Goal: Book appointment/travel/reservation

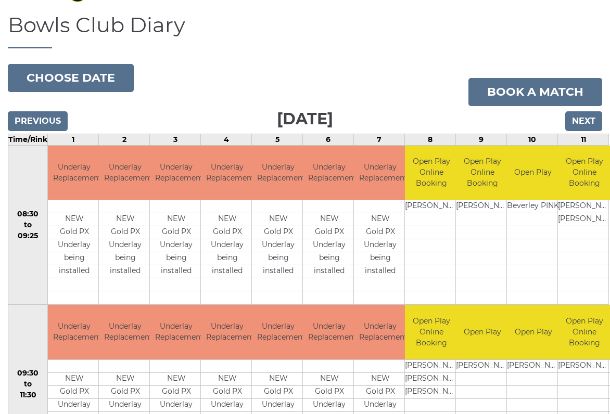
scroll to position [64, 0]
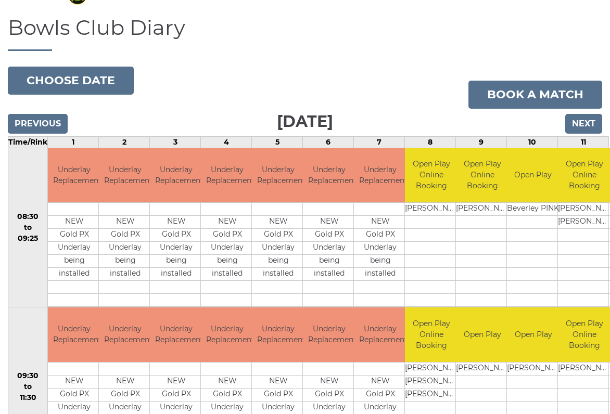
click at [586, 128] on input "Next" at bounding box center [583, 124] width 37 height 20
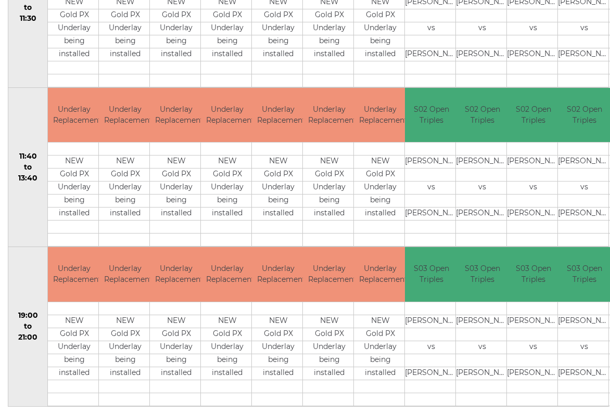
scroll to position [442, 0]
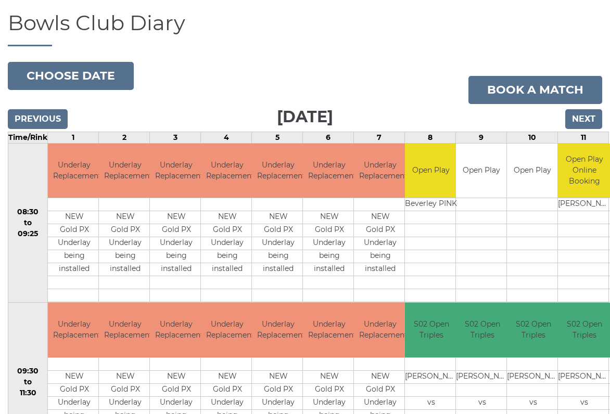
click at [589, 122] on input "Next" at bounding box center [583, 119] width 37 height 20
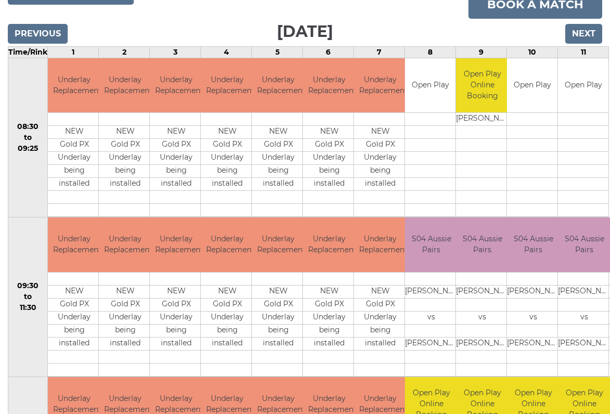
scroll to position [148, 0]
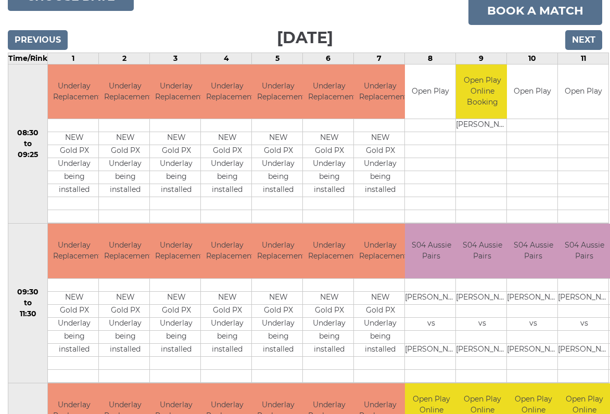
click at [582, 39] on input "Next" at bounding box center [583, 40] width 37 height 20
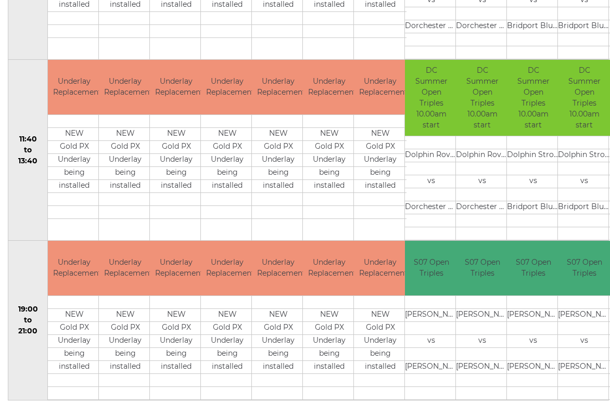
scroll to position [492, 0]
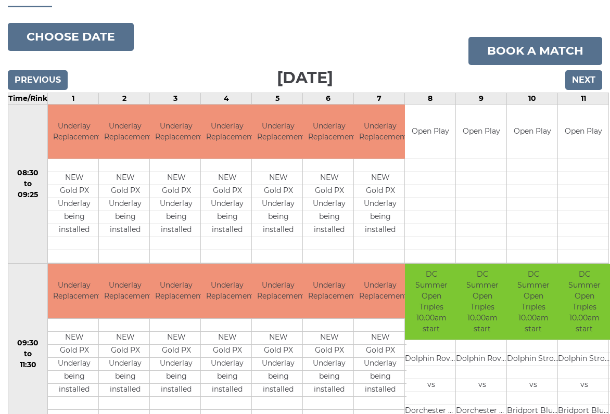
click at [583, 82] on input "Next" at bounding box center [583, 80] width 37 height 20
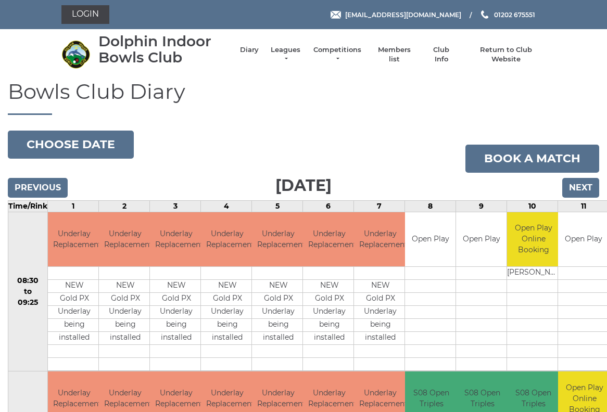
click at [582, 191] on input "Next" at bounding box center [580, 188] width 37 height 20
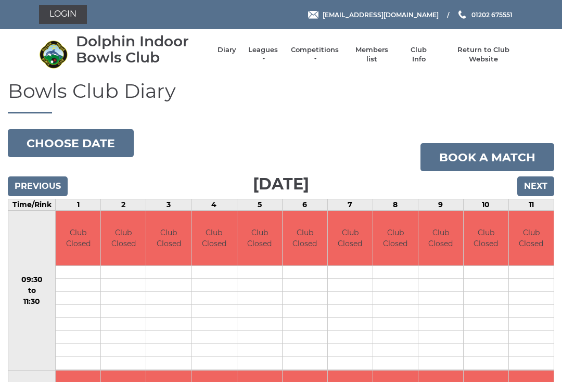
click at [536, 190] on input "Next" at bounding box center [535, 186] width 37 height 20
click at [540, 188] on input "Next" at bounding box center [535, 186] width 37 height 20
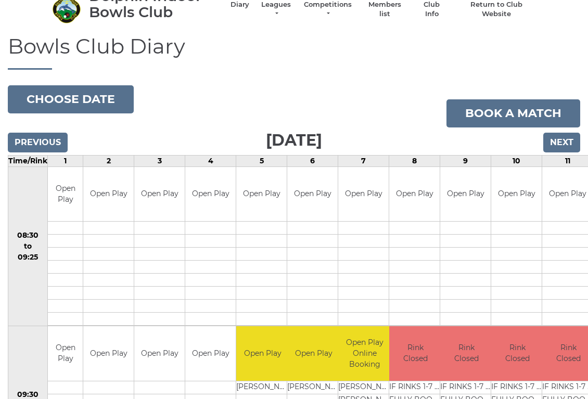
scroll to position [45, 0]
click at [516, 116] on link "Book a match" at bounding box center [513, 113] width 134 height 28
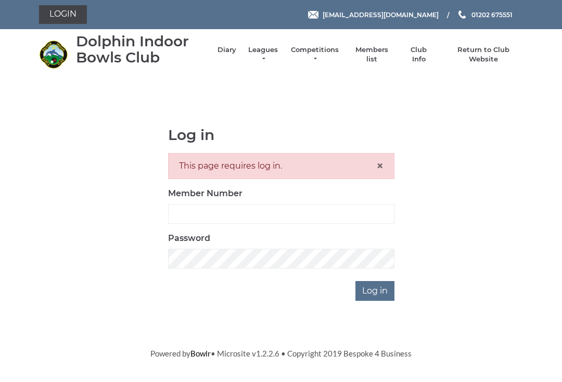
scroll to position [111, 0]
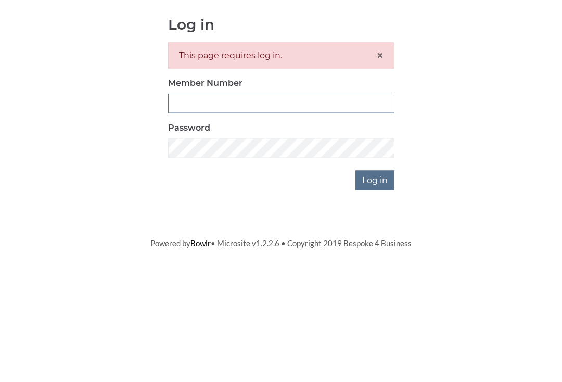
type input "2923"
click at [375, 281] on input "Log in" at bounding box center [374, 291] width 39 height 20
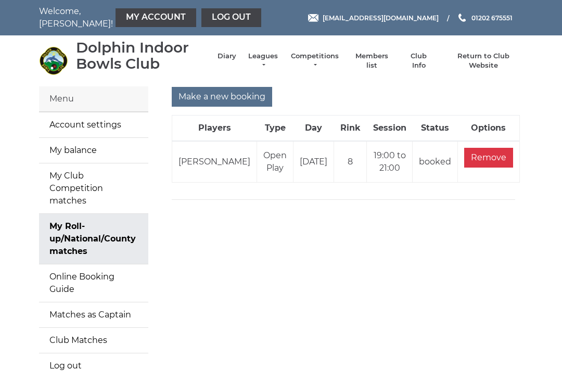
click at [241, 101] on input "Make a new booking" at bounding box center [222, 97] width 100 height 20
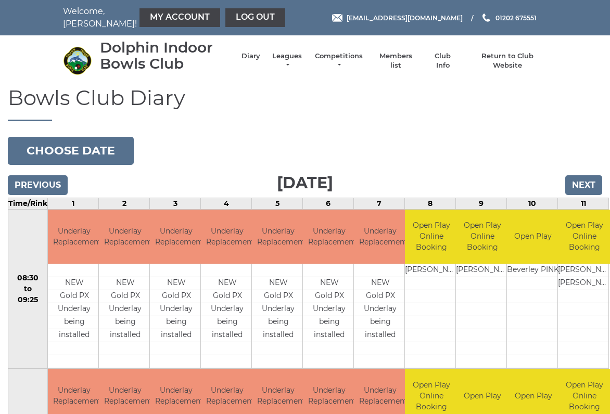
scroll to position [4, 0]
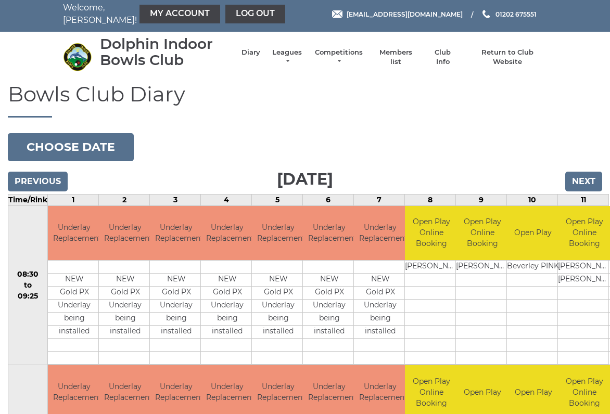
click at [591, 183] on input "Next" at bounding box center [583, 182] width 37 height 20
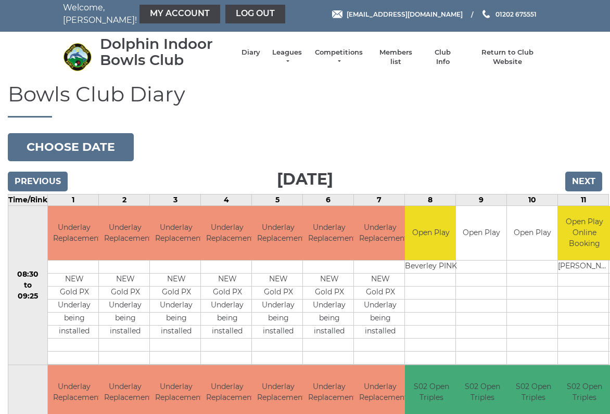
click at [589, 183] on input "Next" at bounding box center [583, 182] width 37 height 20
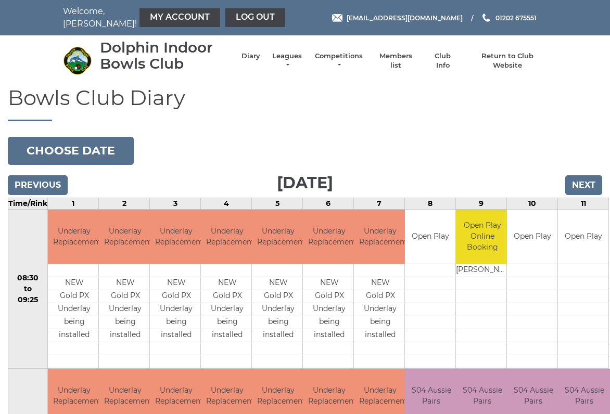
scroll to position [4, 0]
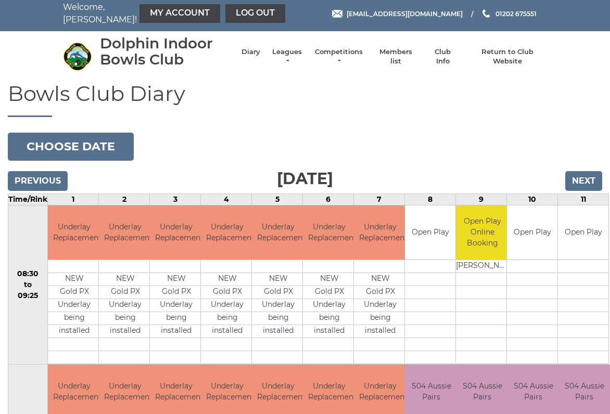
click at [592, 184] on input "Next" at bounding box center [583, 182] width 37 height 20
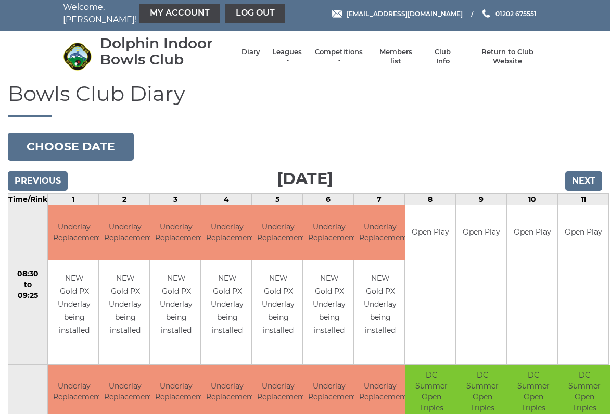
click at [590, 183] on input "Next" at bounding box center [583, 182] width 37 height 20
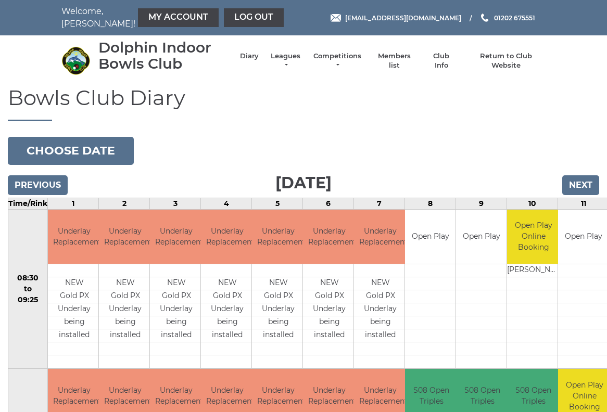
scroll to position [3, 0]
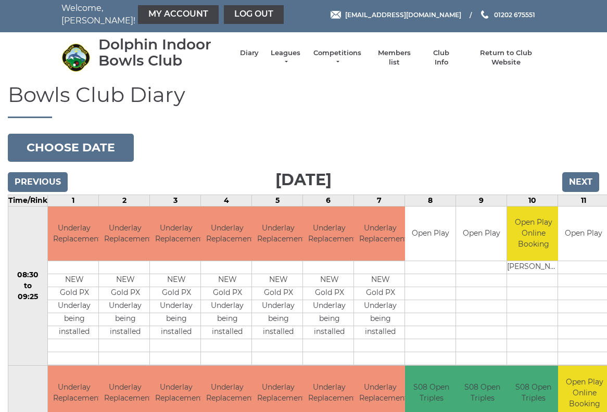
click at [589, 182] on input "Next" at bounding box center [580, 182] width 37 height 20
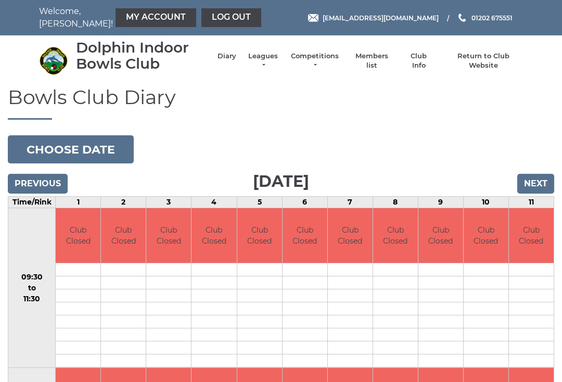
click at [540, 183] on input "Next" at bounding box center [535, 184] width 37 height 20
click at [542, 184] on input "Next" at bounding box center [535, 184] width 37 height 20
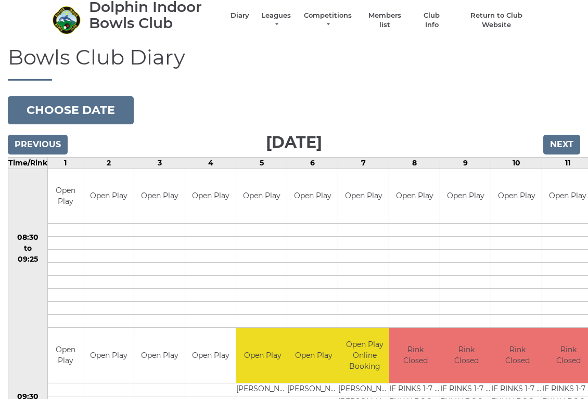
scroll to position [40, 0]
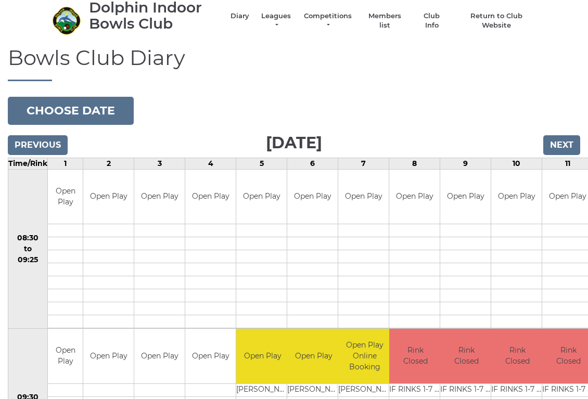
click at [58, 145] on input "Previous" at bounding box center [38, 145] width 60 height 20
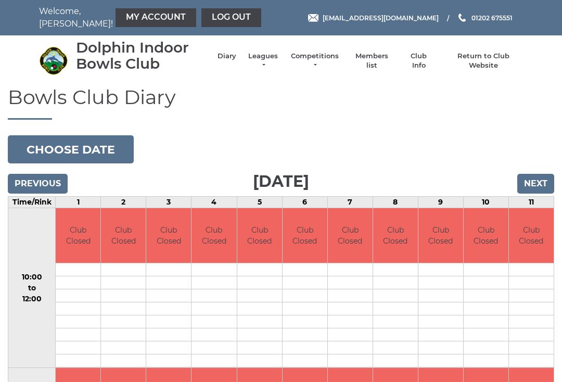
click at [47, 190] on input "Previous" at bounding box center [38, 184] width 60 height 20
click at [53, 185] on input "Previous" at bounding box center [38, 184] width 60 height 20
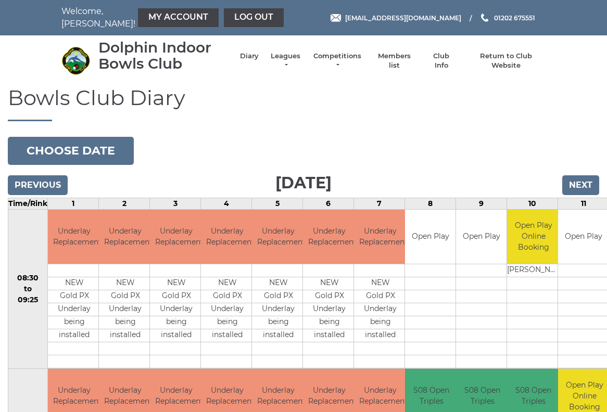
scroll to position [3, 0]
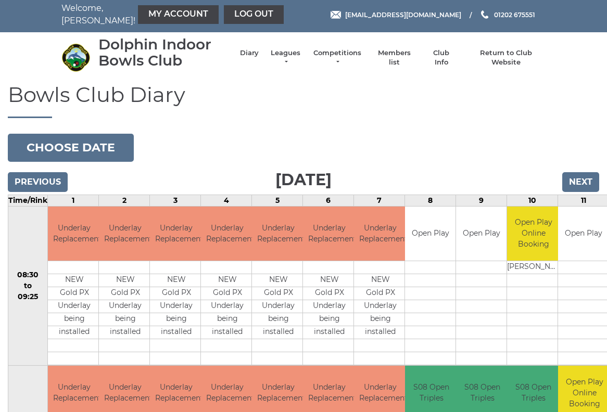
click at [586, 185] on input "Next" at bounding box center [580, 182] width 37 height 20
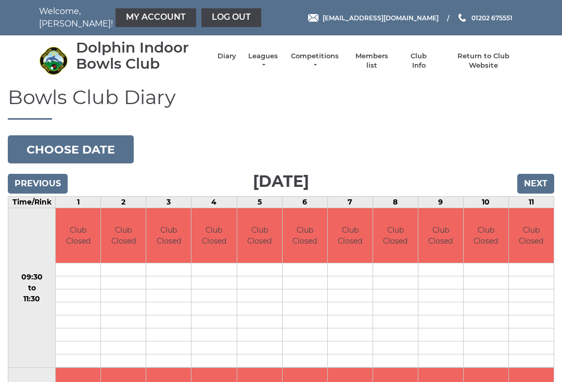
click at [544, 185] on input "Next" at bounding box center [535, 184] width 37 height 20
click at [543, 186] on input "Next" at bounding box center [535, 184] width 37 height 20
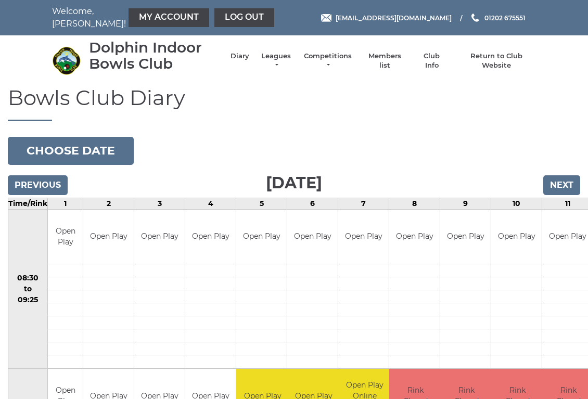
scroll to position [2, 0]
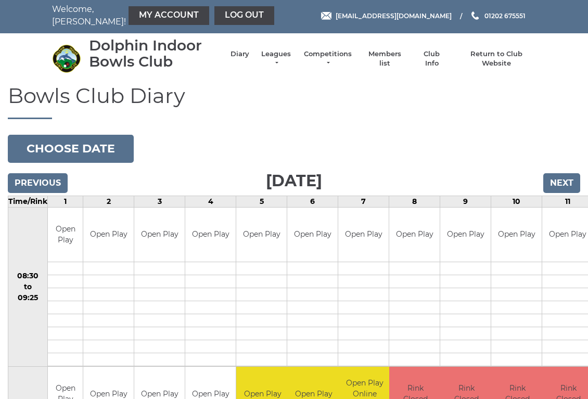
click at [569, 188] on input "Next" at bounding box center [561, 183] width 37 height 20
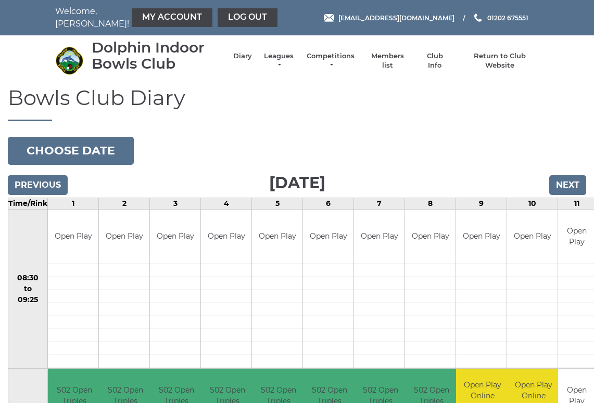
scroll to position [2, 0]
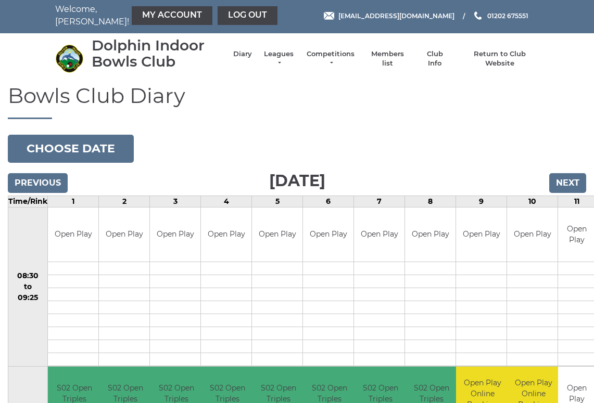
click at [576, 182] on input "Next" at bounding box center [567, 183] width 37 height 20
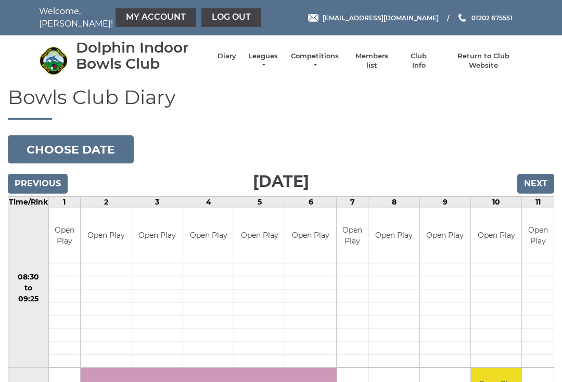
click at [543, 184] on input "Next" at bounding box center [535, 184] width 37 height 20
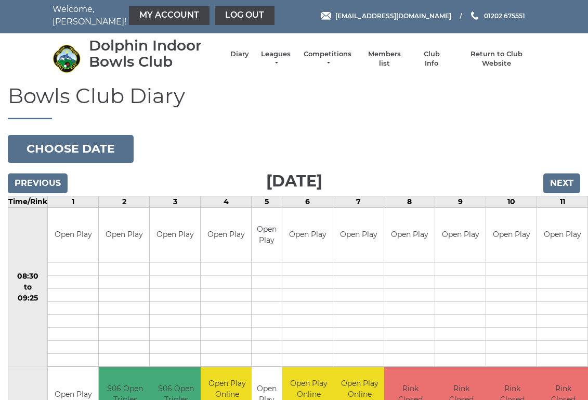
scroll to position [2, 0]
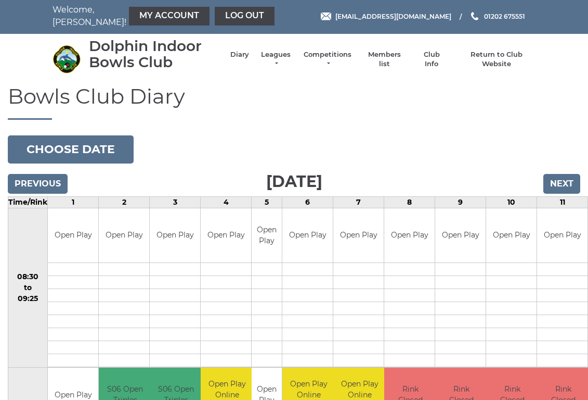
click at [569, 184] on input "Next" at bounding box center [562, 184] width 37 height 20
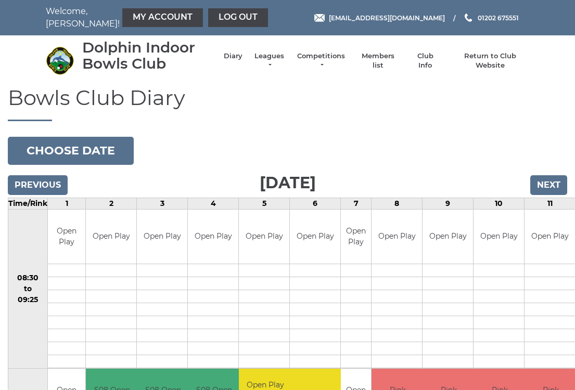
click at [54, 190] on input "Previous" at bounding box center [38, 185] width 60 height 20
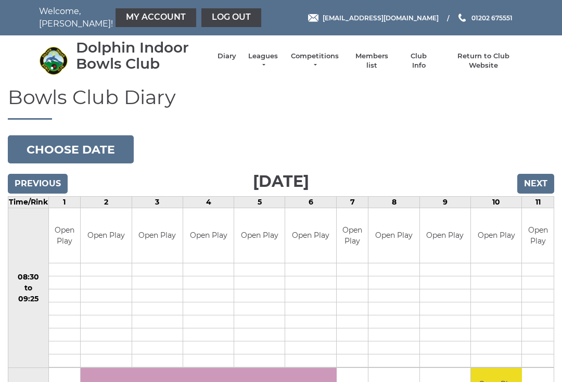
click at [50, 190] on input "Previous" at bounding box center [38, 184] width 60 height 20
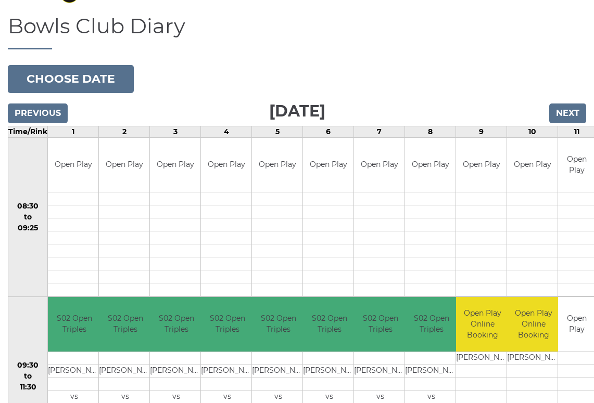
scroll to position [74, 0]
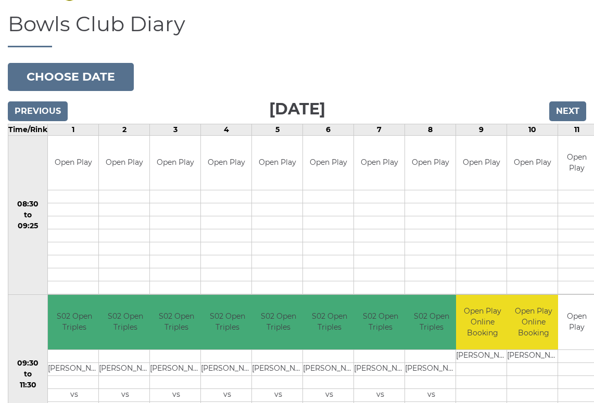
click at [53, 111] on input "Previous" at bounding box center [38, 111] width 60 height 20
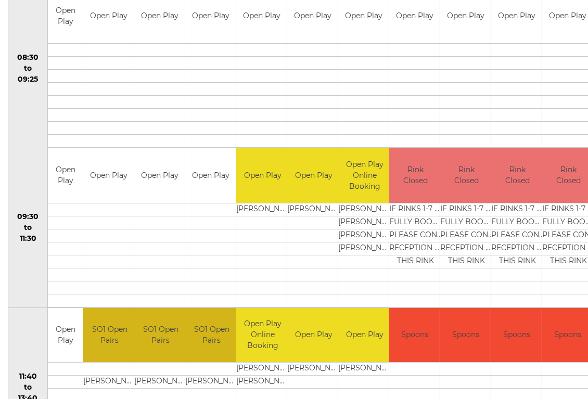
scroll to position [222, 0]
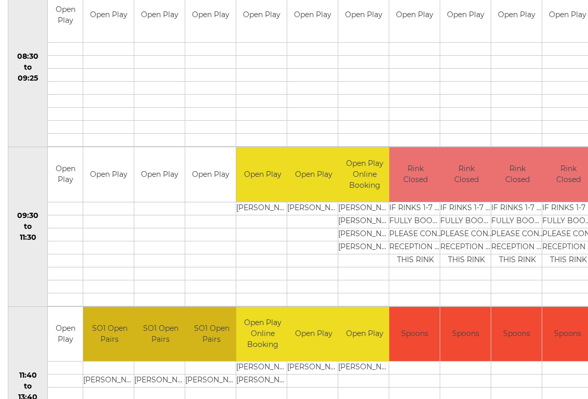
click at [0, 0] on link "Book slot" at bounding box center [0, 0] width 0 height 0
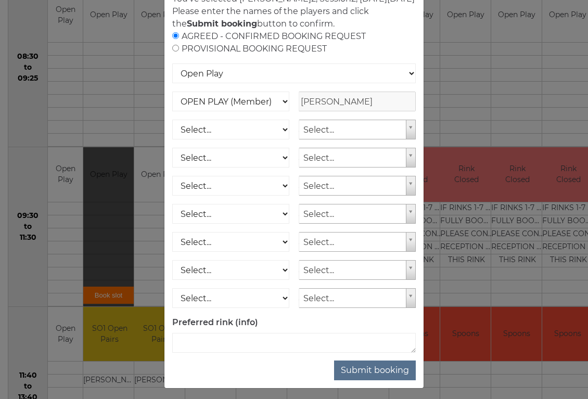
scroll to position [65, 0]
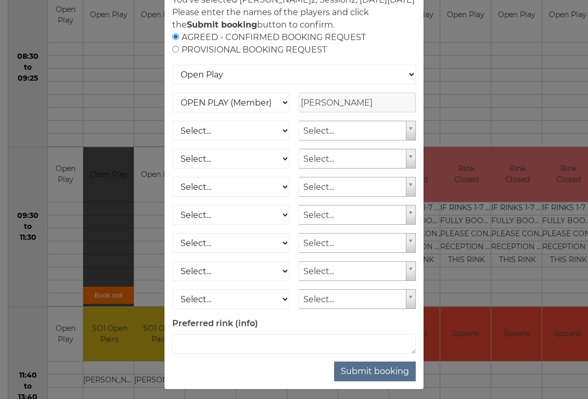
click at [395, 381] on button "Submit booking" at bounding box center [375, 372] width 82 height 20
click at [385, 381] on button "Submit booking" at bounding box center [375, 372] width 82 height 20
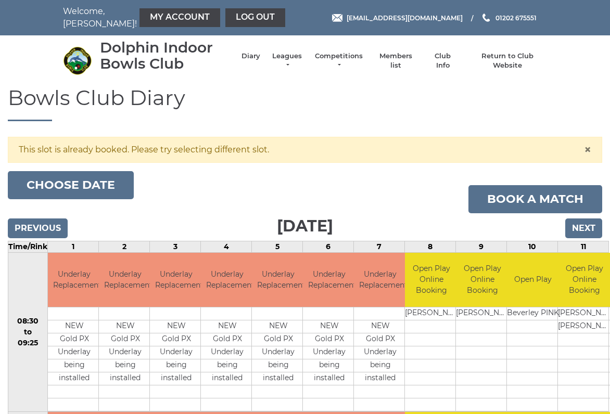
click at [589, 229] on input "Next" at bounding box center [583, 228] width 37 height 20
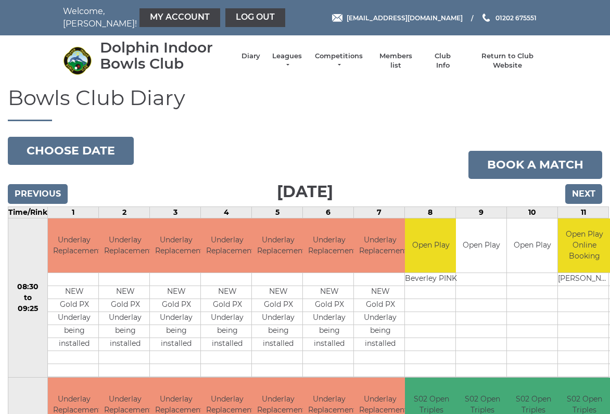
scroll to position [4, 0]
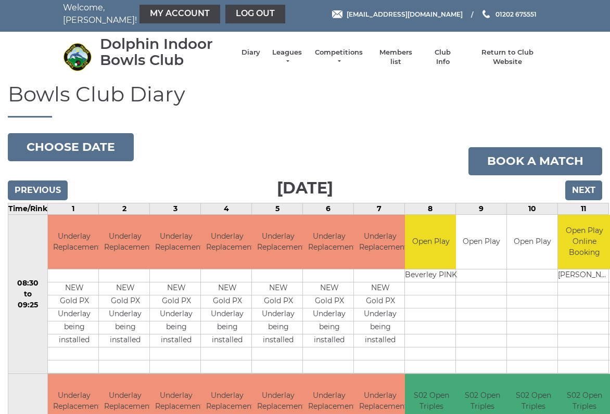
click at [590, 192] on input "Next" at bounding box center [583, 191] width 37 height 20
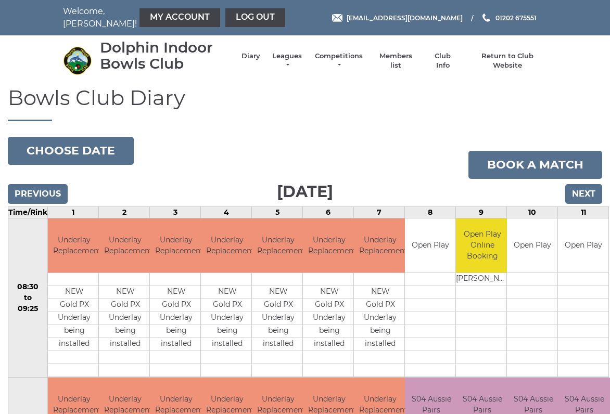
scroll to position [4, 0]
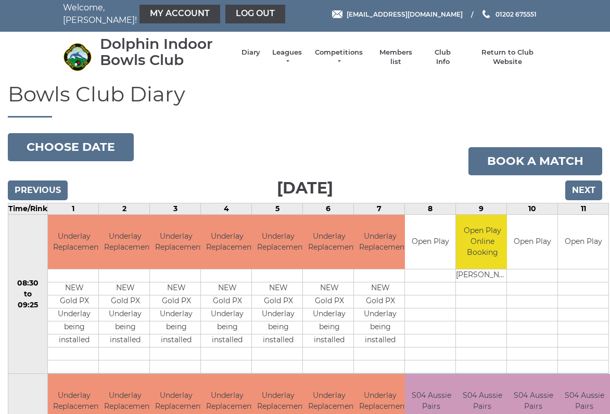
click at [590, 191] on input "Next" at bounding box center [583, 191] width 37 height 20
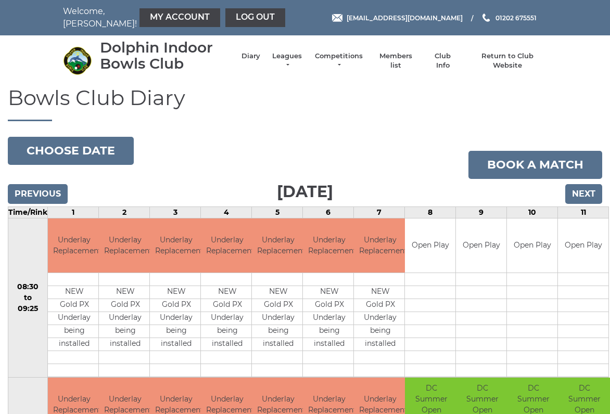
scroll to position [4, 0]
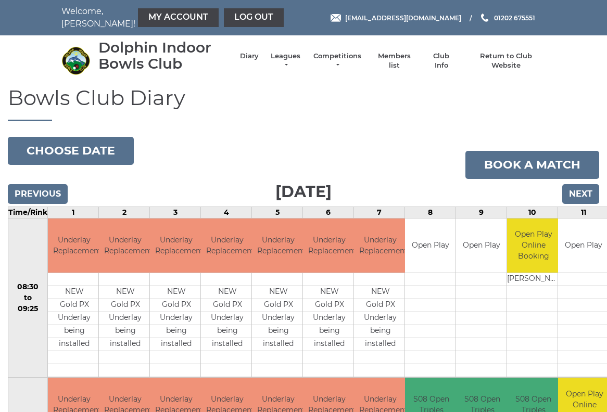
scroll to position [3, 0]
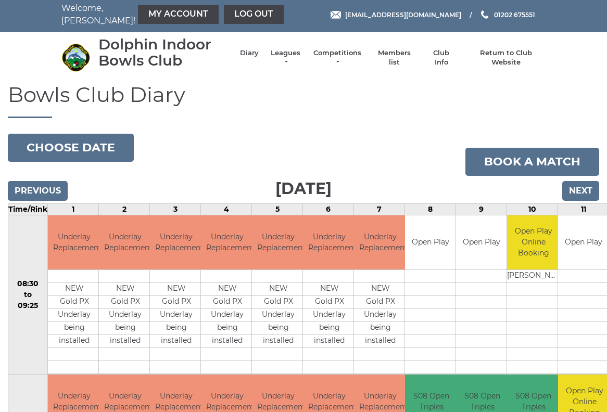
click at [589, 190] on input "Next" at bounding box center [580, 191] width 37 height 20
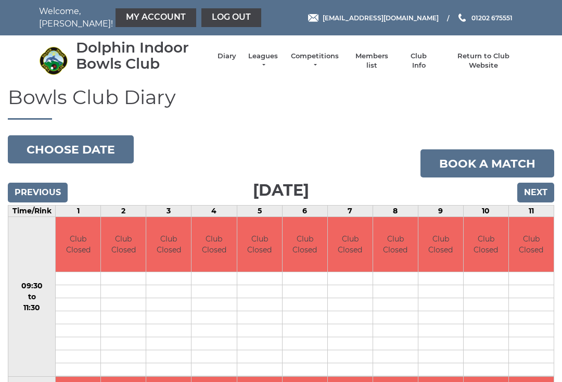
click at [540, 195] on input "Next" at bounding box center [535, 193] width 37 height 20
click at [542, 195] on input "Next" at bounding box center [535, 193] width 37 height 20
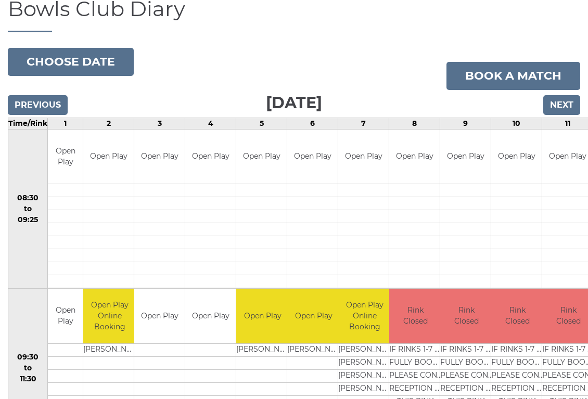
scroll to position [89, 0]
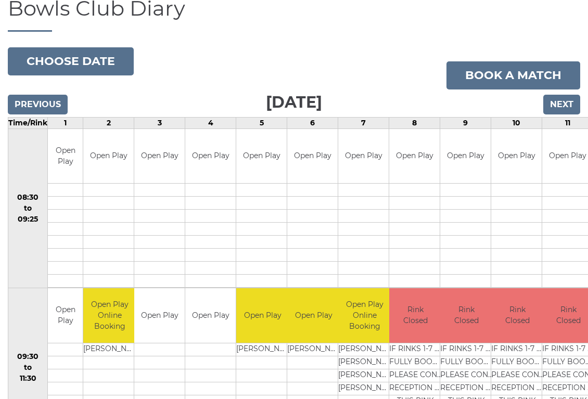
click at [570, 106] on input "Next" at bounding box center [561, 105] width 37 height 20
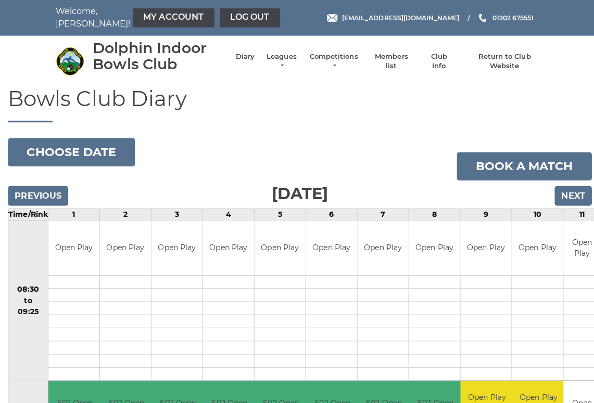
click at [573, 198] on input "Next" at bounding box center [567, 194] width 37 height 20
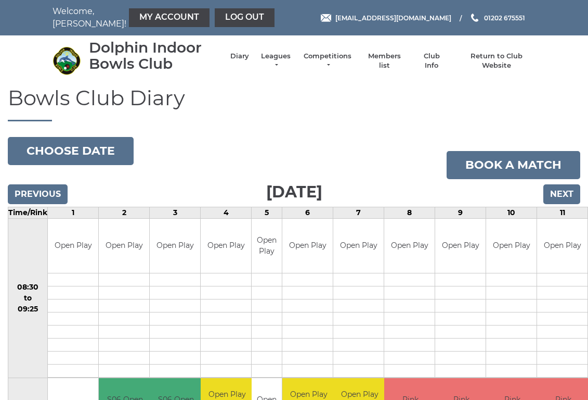
scroll to position [2, 0]
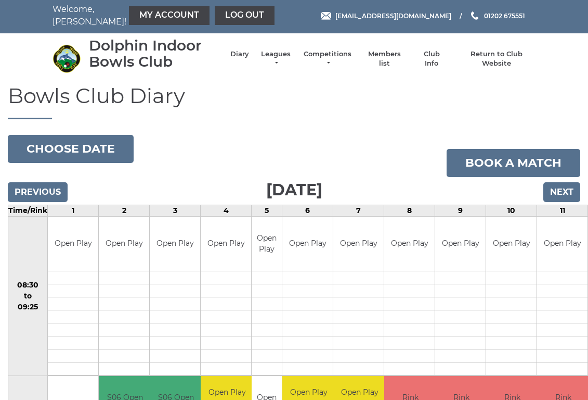
click at [567, 195] on input "Next" at bounding box center [562, 192] width 37 height 20
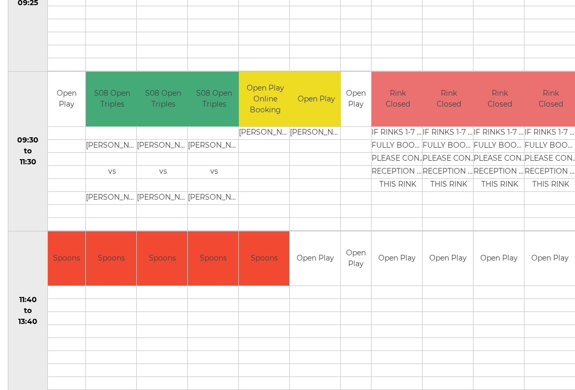
scroll to position [311, 0]
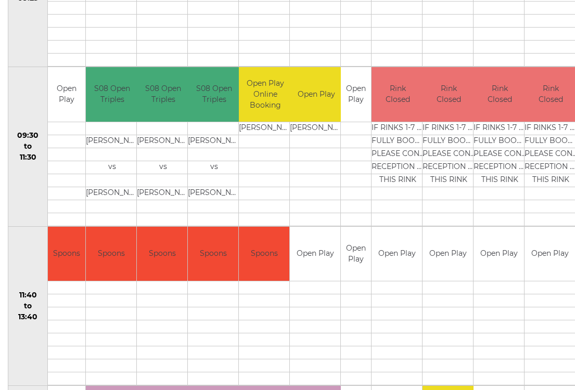
click at [353, 187] on td at bounding box center [356, 193] width 30 height 13
click at [359, 185] on td at bounding box center [356, 180] width 30 height 13
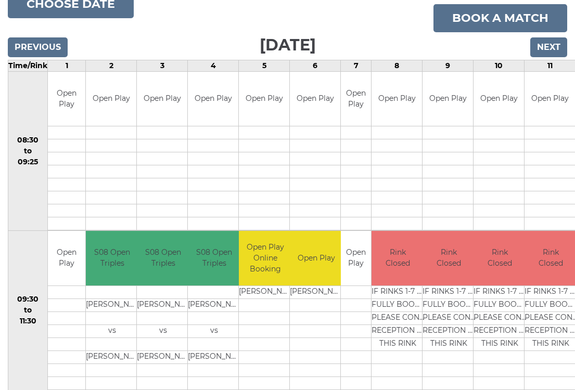
scroll to position [136, 0]
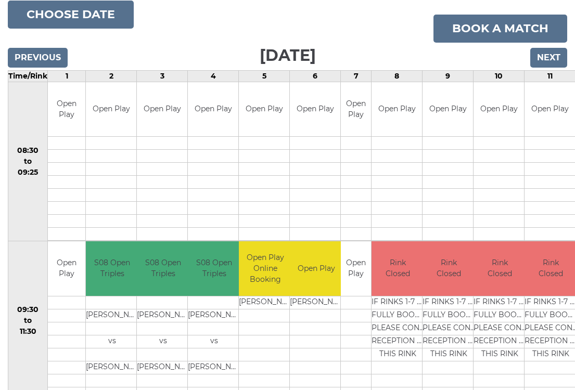
click at [514, 31] on link "Book a match" at bounding box center [500, 29] width 134 height 28
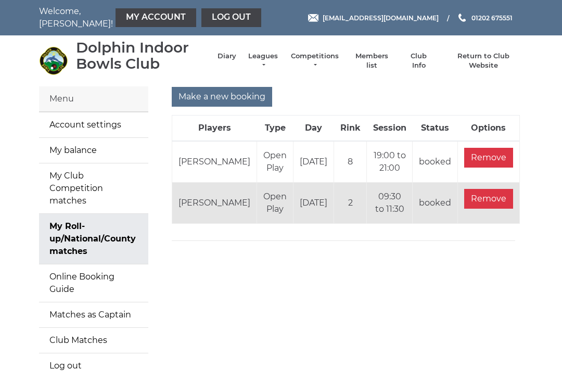
click at [250, 100] on input "Make a new booking" at bounding box center [222, 97] width 100 height 20
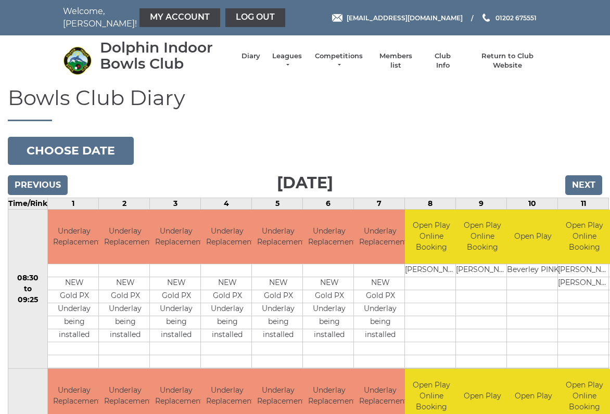
scroll to position [4, 0]
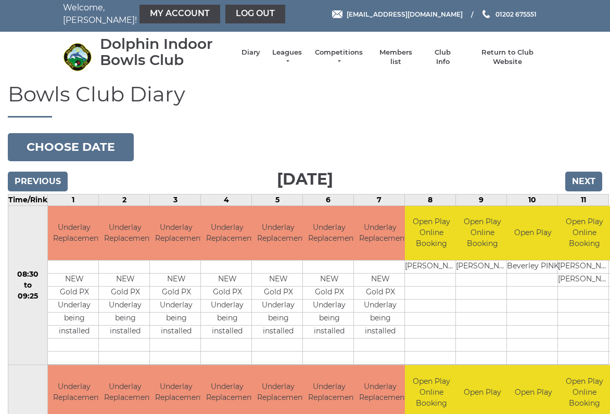
click at [600, 179] on input "Next" at bounding box center [583, 182] width 37 height 20
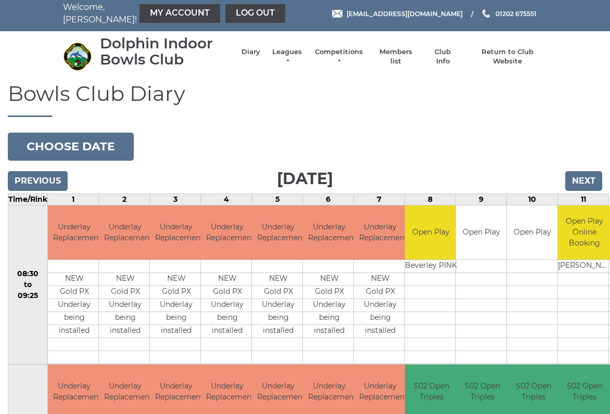
scroll to position [4, 0]
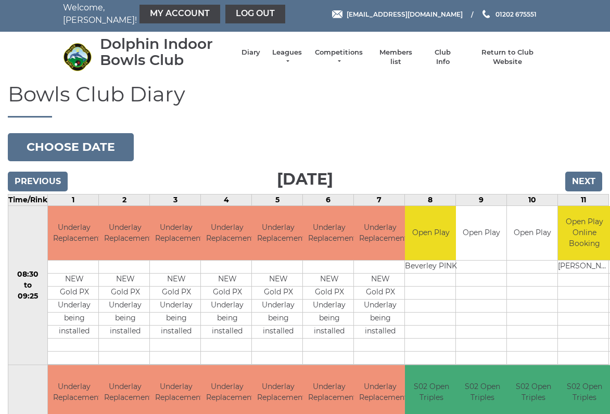
click at [588, 184] on input "Next" at bounding box center [583, 182] width 37 height 20
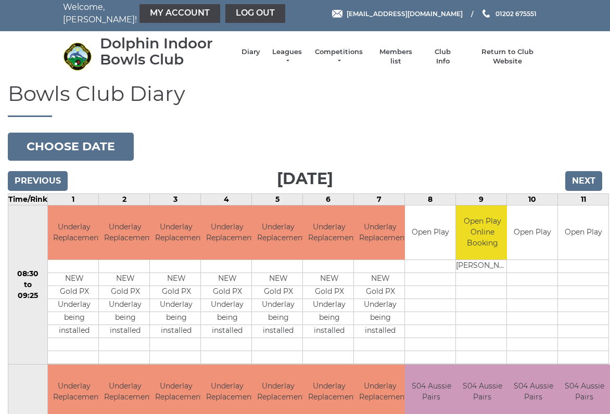
scroll to position [4, 0]
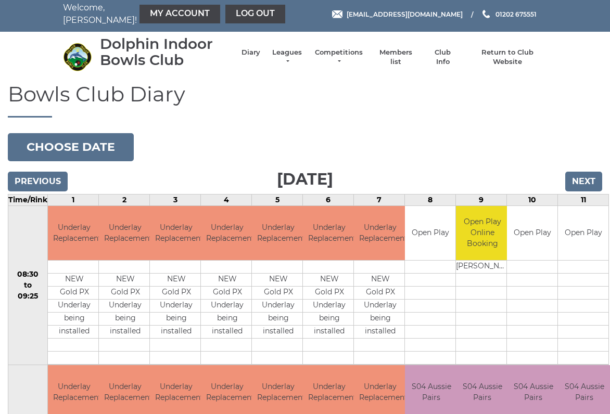
click at [589, 183] on input "Next" at bounding box center [583, 182] width 37 height 20
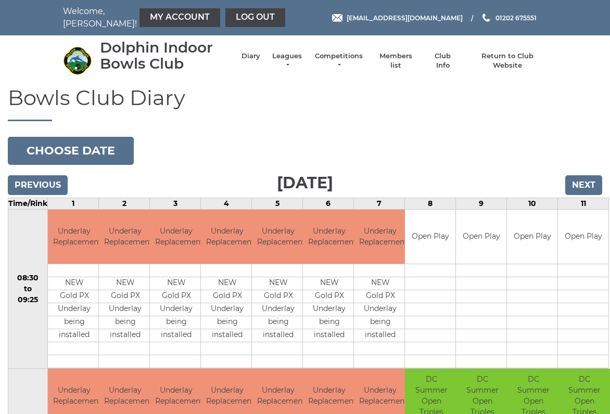
scroll to position [4, 0]
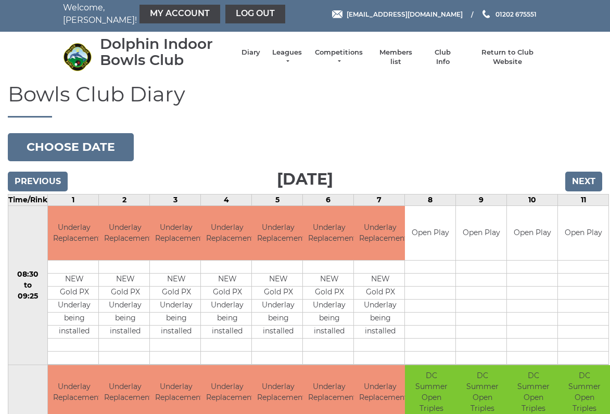
click at [601, 176] on input "Next" at bounding box center [583, 182] width 37 height 20
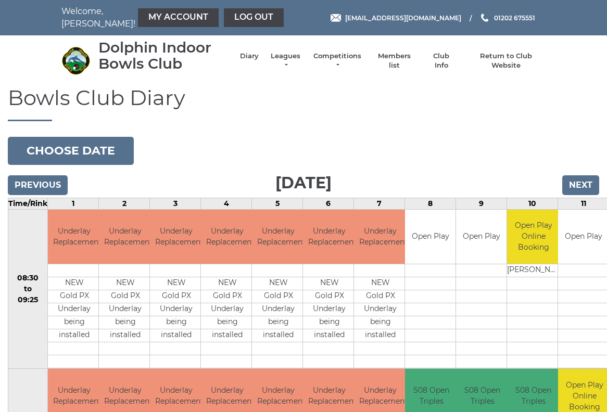
scroll to position [3, 0]
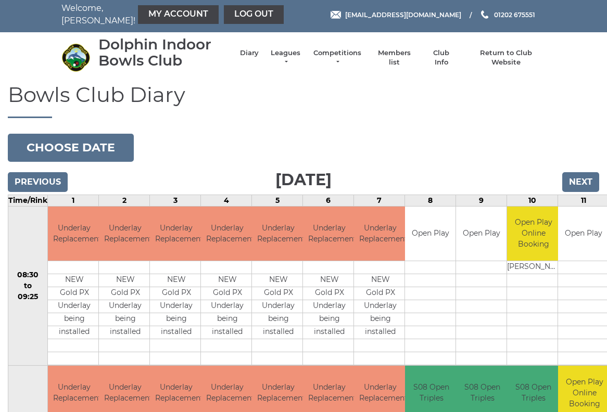
click at [589, 180] on input "Next" at bounding box center [580, 182] width 37 height 20
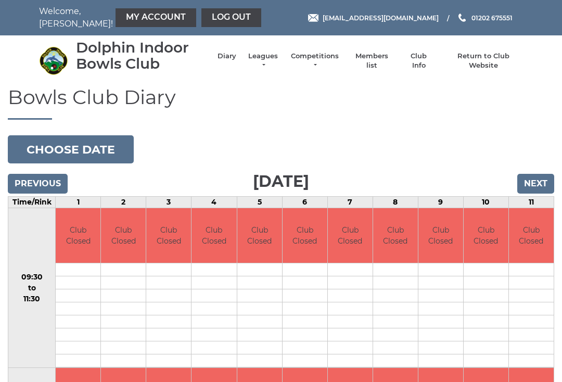
click at [543, 185] on input "Next" at bounding box center [535, 184] width 37 height 20
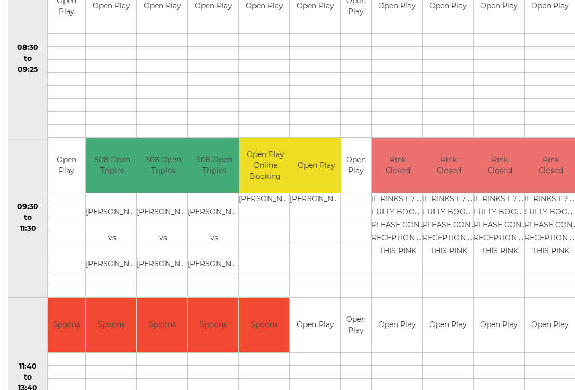
scroll to position [230, 0]
click at [0, 0] on link "Book slot" at bounding box center [0, 0] width 0 height 0
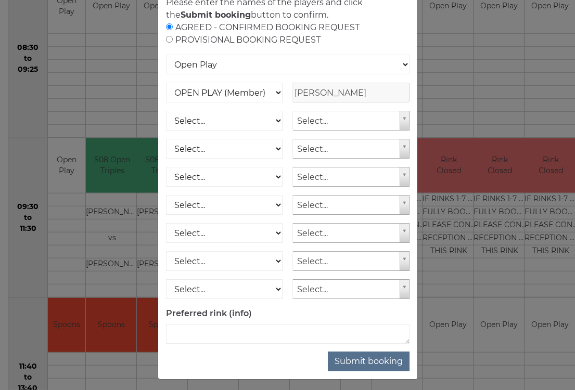
scroll to position [74, 0]
click at [378, 372] on button "Submit booking" at bounding box center [369, 362] width 82 height 20
